Goal: Task Accomplishment & Management: Manage account settings

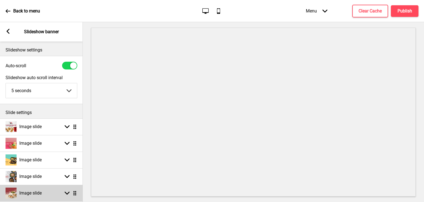
scroll to position [41, 0]
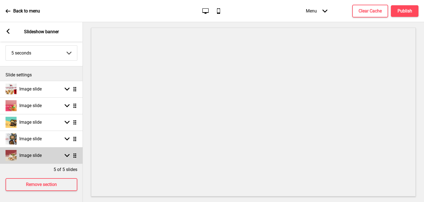
click at [66, 154] on icon at bounding box center [67, 155] width 5 height 3
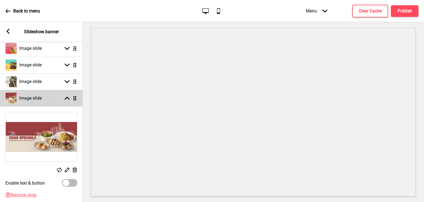
scroll to position [96, 0]
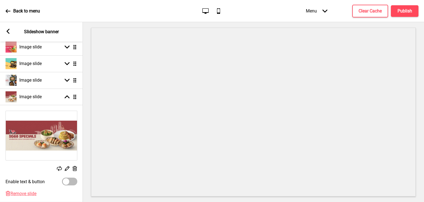
click at [75, 169] on rect at bounding box center [75, 168] width 6 height 6
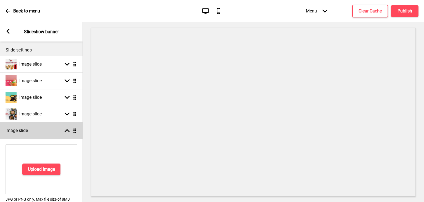
scroll to position [62, 0]
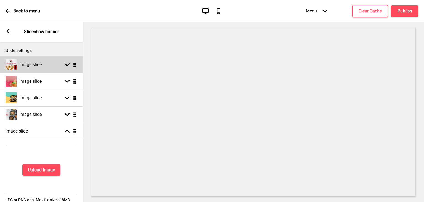
click at [40, 71] on div "Image slide Arrow down Drag" at bounding box center [41, 64] width 83 height 17
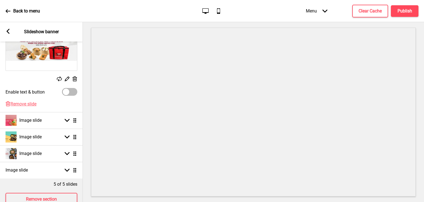
scroll to position [138, 0]
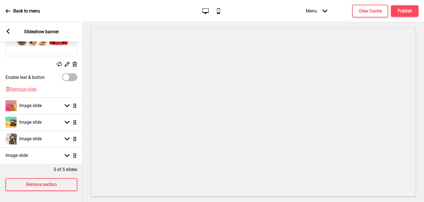
click at [45, 104] on div "Image slide Arrow down Drag" at bounding box center [41, 105] width 83 height 17
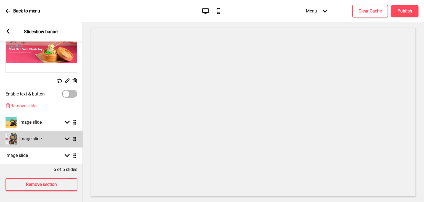
click at [41, 136] on h4 "Image slide" at bounding box center [30, 139] width 22 height 6
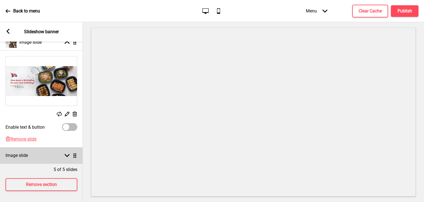
click at [64, 154] on div "Arrow down Drag" at bounding box center [69, 155] width 15 height 5
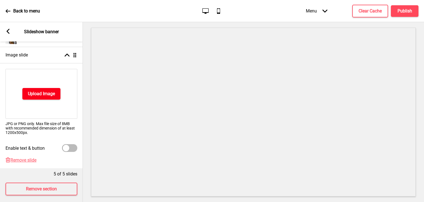
click at [43, 99] on button "Upload Image" at bounding box center [41, 94] width 38 height 12
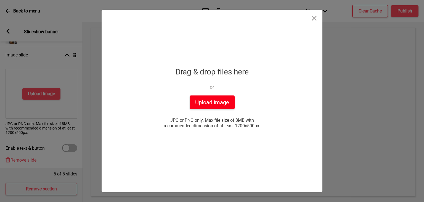
click at [202, 104] on button "Upload Image" at bounding box center [212, 102] width 45 height 14
click at [314, 19] on button "Close" at bounding box center [314, 18] width 17 height 17
click at [334, 10] on div "Drop a file here Drag & drop files here or Upload files from your computer Uplo…" at bounding box center [212, 101] width 424 height 202
click at [317, 17] on button "Close" at bounding box center [314, 18] width 17 height 17
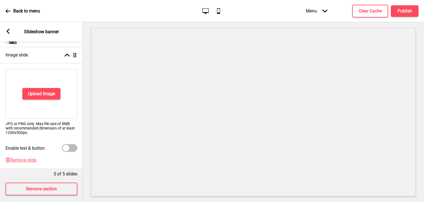
click at [250, 21] on div "Back to menu Desktop Mobile Menu Arrow down Product Page Store Information Chec…" at bounding box center [212, 11] width 424 height 22
click at [45, 91] on h4 "Upload Image" at bounding box center [41, 94] width 27 height 6
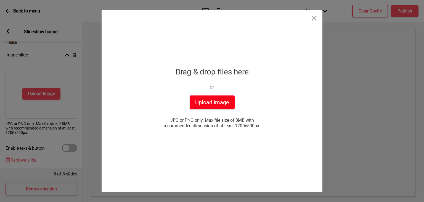
click at [214, 107] on button "Upload Image" at bounding box center [212, 102] width 45 height 14
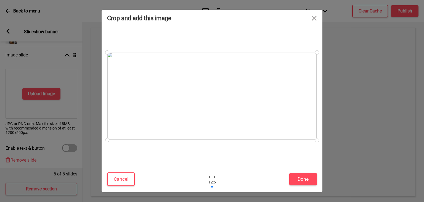
click at [189, 98] on div at bounding box center [212, 96] width 210 height 88
click at [298, 178] on button "Done" at bounding box center [304, 179] width 28 height 12
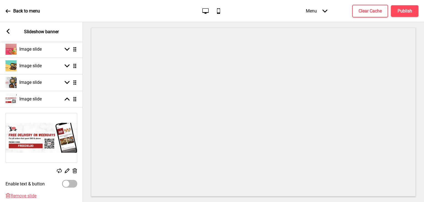
scroll to position [95, 0]
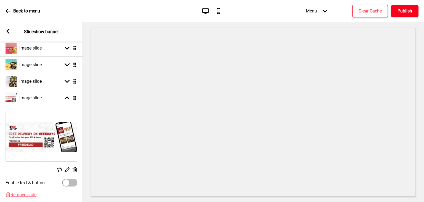
click at [403, 10] on h4 "Publish" at bounding box center [405, 11] width 15 height 6
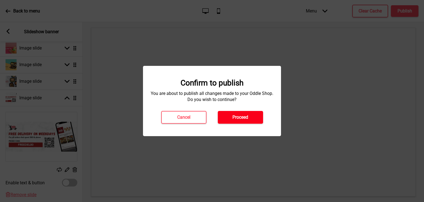
click at [241, 117] on h4 "Proceed" at bounding box center [241, 117] width 16 height 6
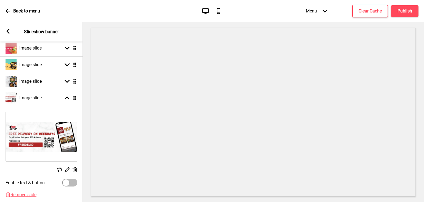
click at [7, 7] on div "Back to menu" at bounding box center [23, 11] width 35 height 15
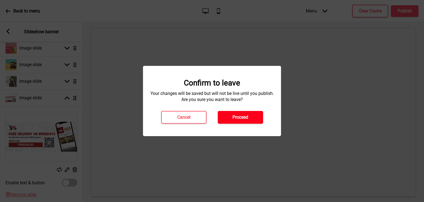
click at [229, 115] on button "Proceed" at bounding box center [240, 117] width 45 height 13
